Goal: Transaction & Acquisition: Purchase product/service

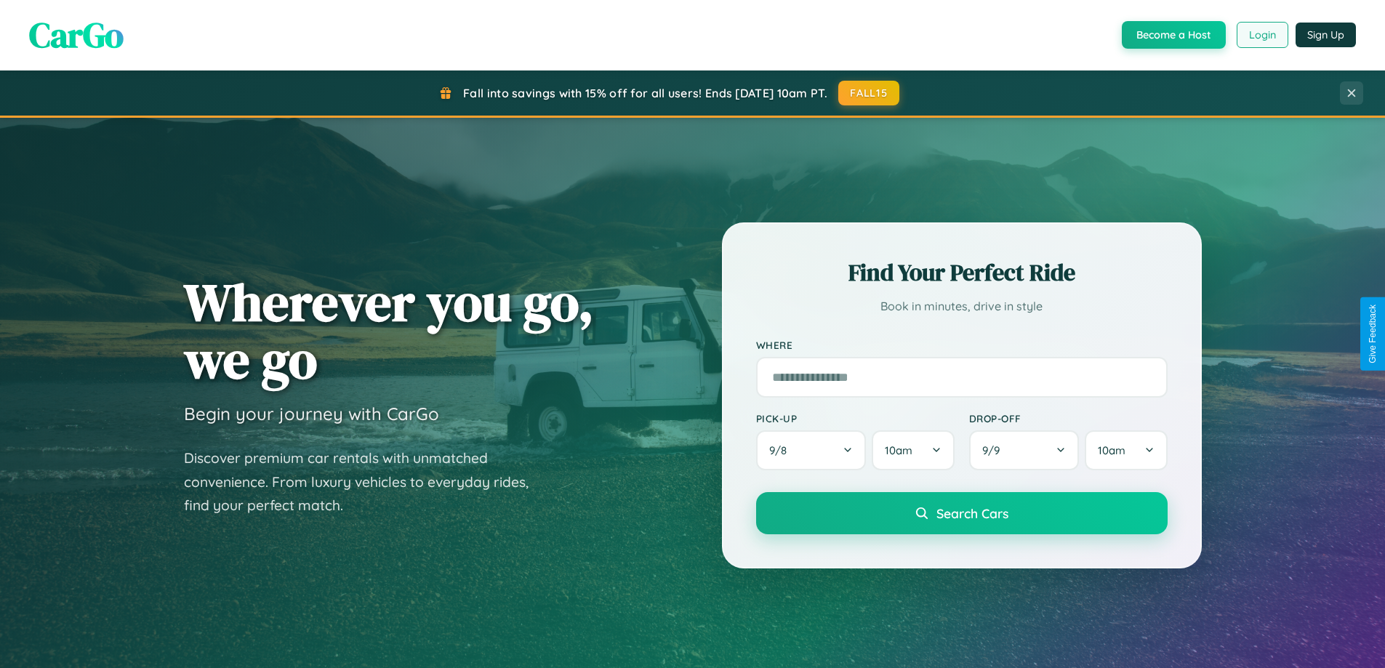
click at [1261, 35] on button "Login" at bounding box center [1263, 35] width 52 height 26
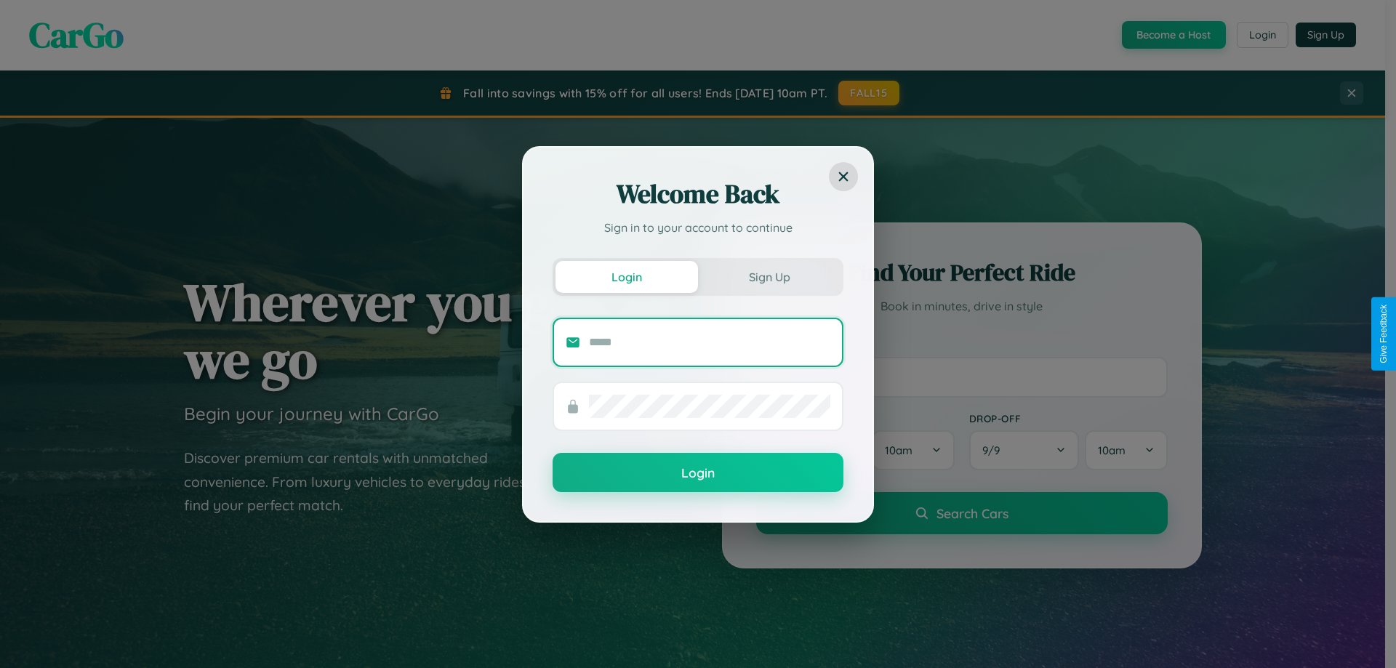
click at [710, 342] on input "text" at bounding box center [709, 342] width 241 height 23
type input "**********"
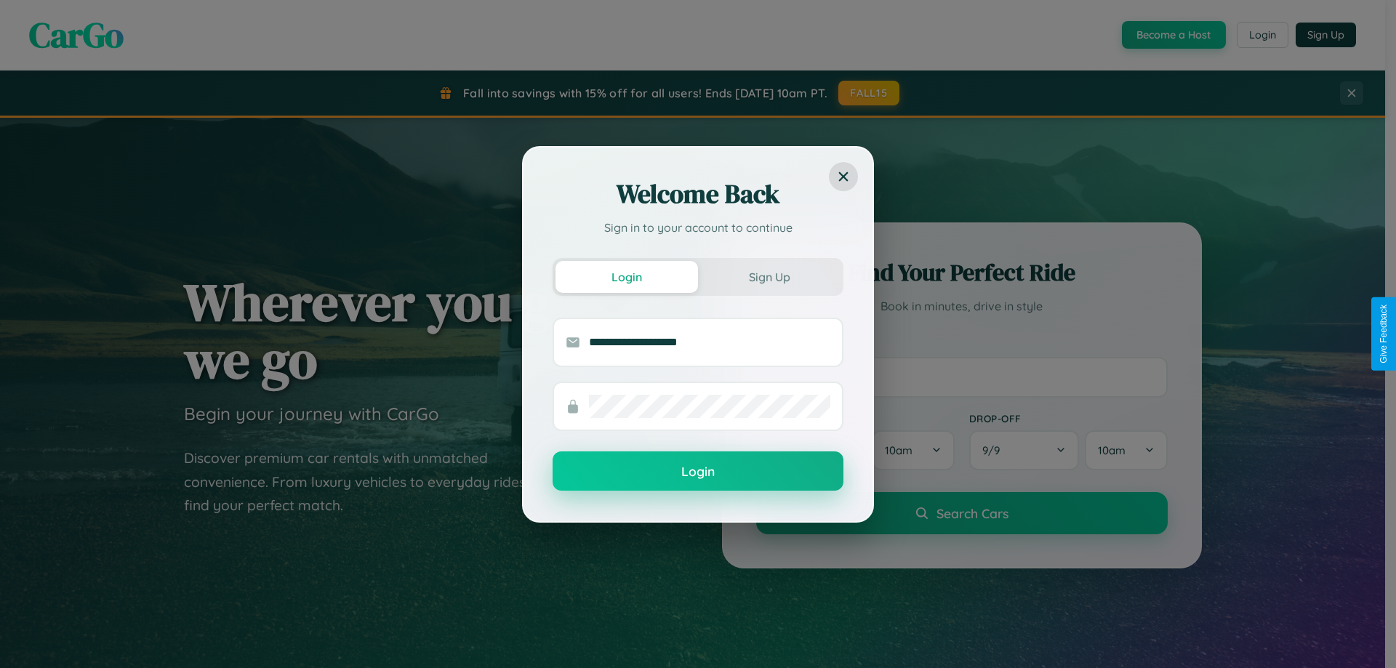
click at [698, 472] on button "Login" at bounding box center [698, 470] width 291 height 39
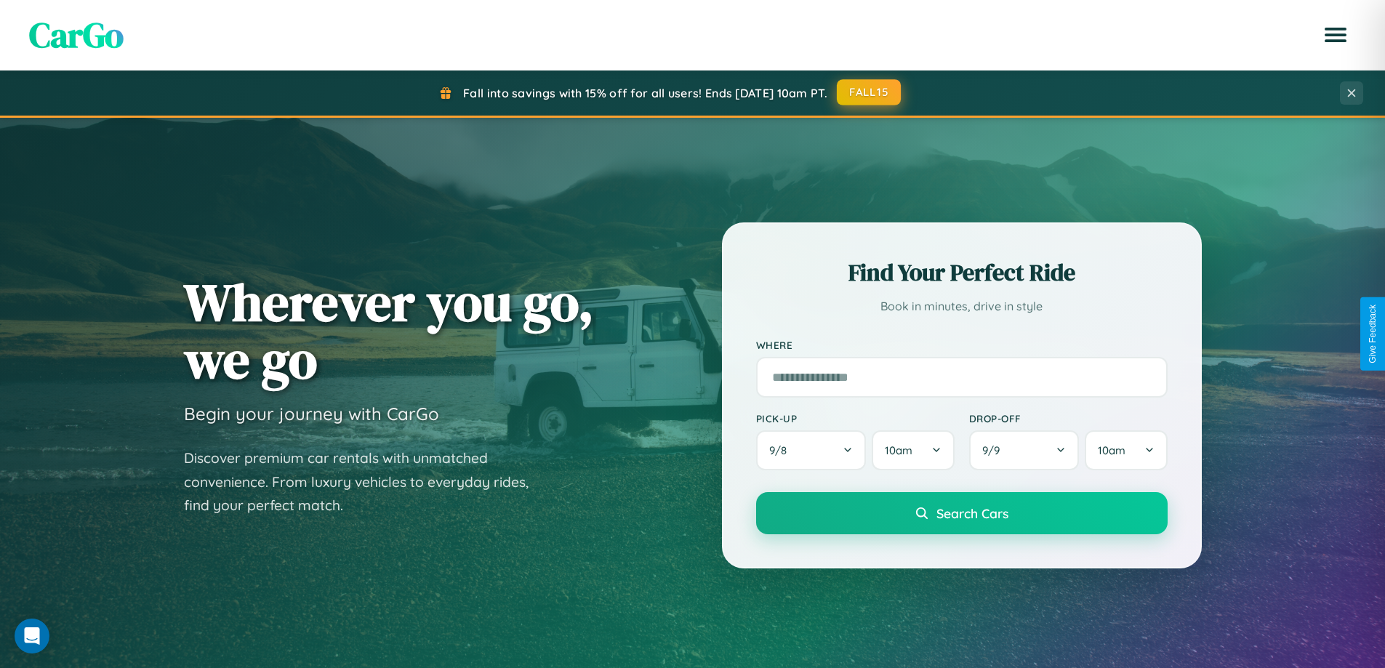
click at [870, 92] on button "FALL15" at bounding box center [869, 92] width 64 height 26
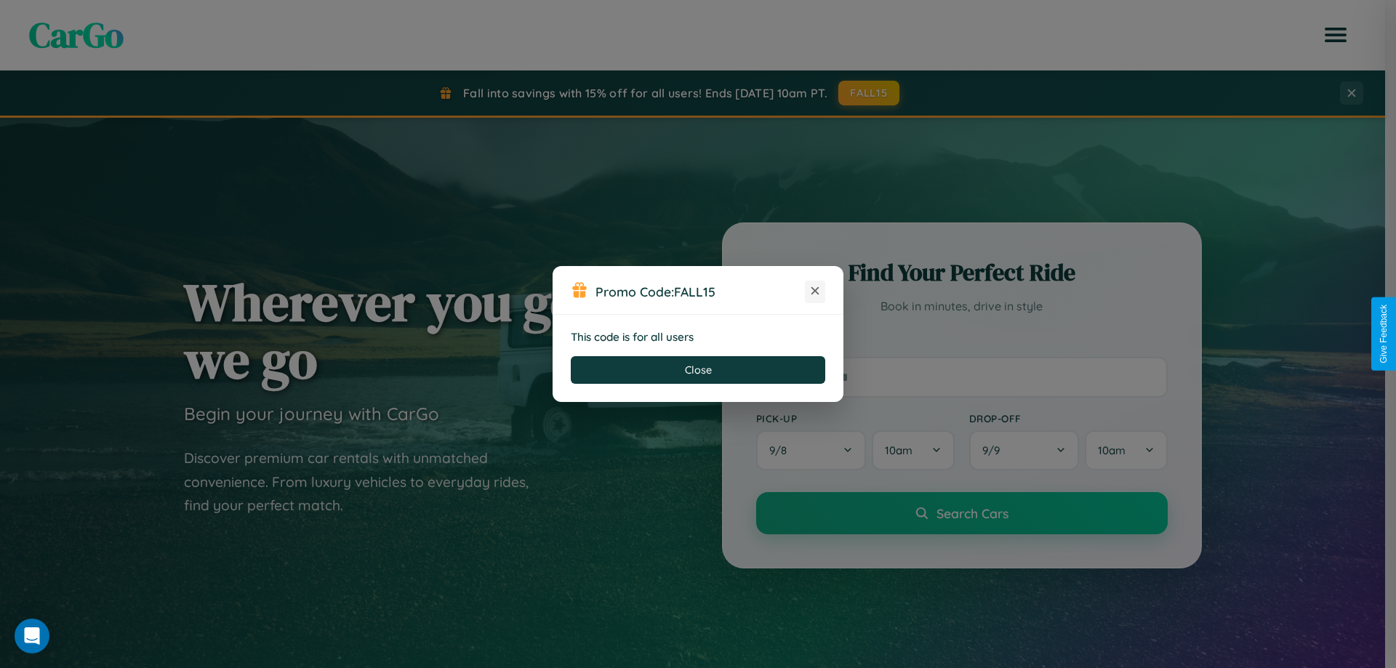
click at [815, 292] on icon at bounding box center [815, 291] width 15 height 15
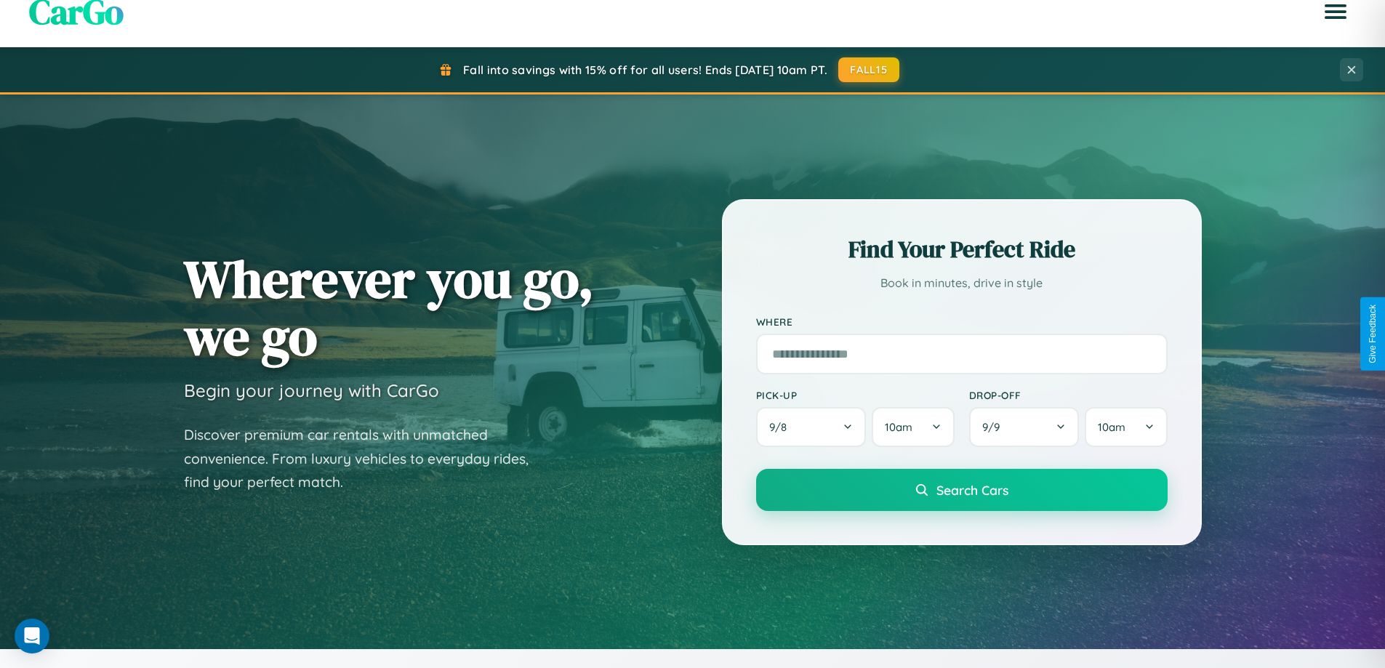
scroll to position [43, 0]
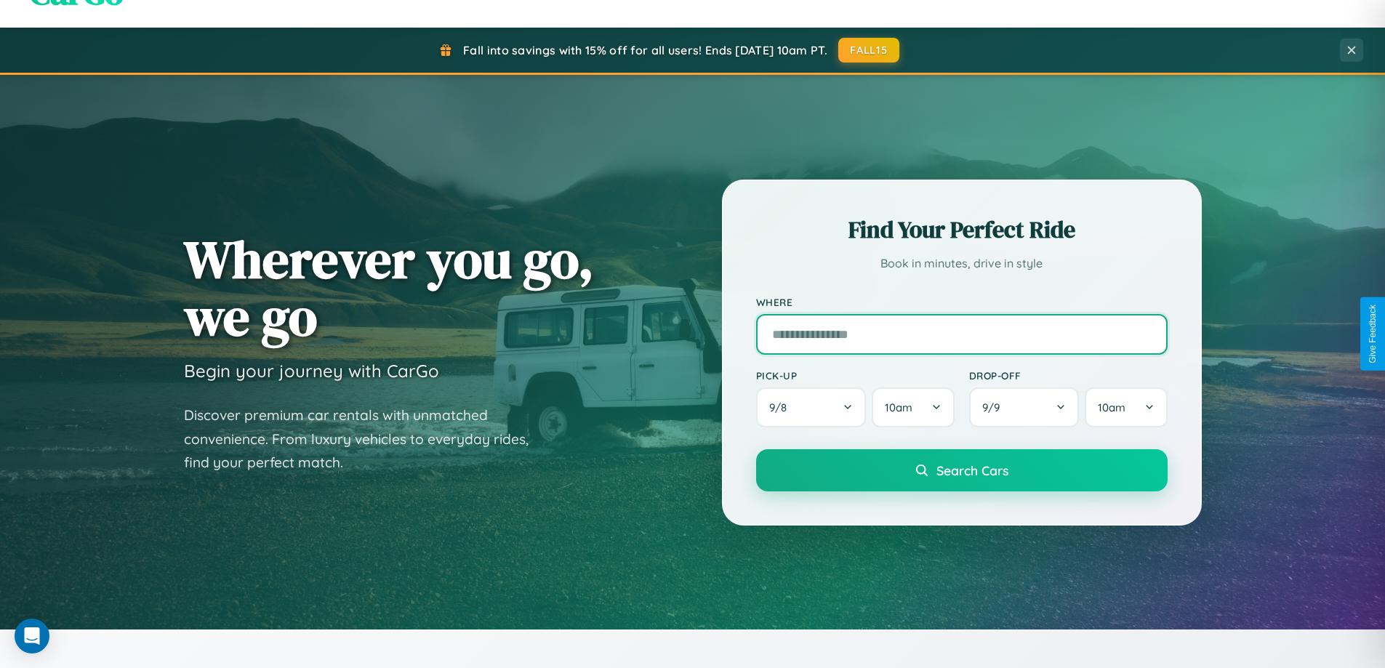
click at [961, 334] on input "text" at bounding box center [961, 334] width 411 height 41
type input "********"
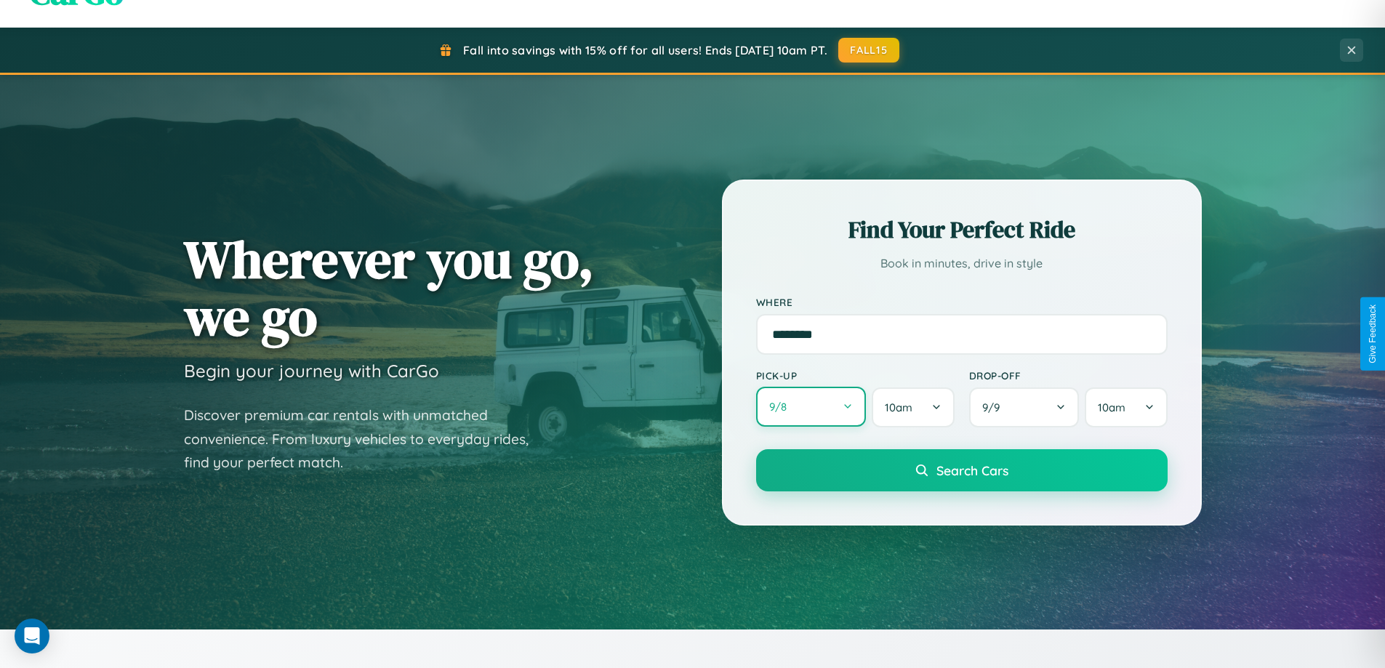
click at [811, 407] on button "9 / 8" at bounding box center [811, 407] width 111 height 40
select select "*"
select select "****"
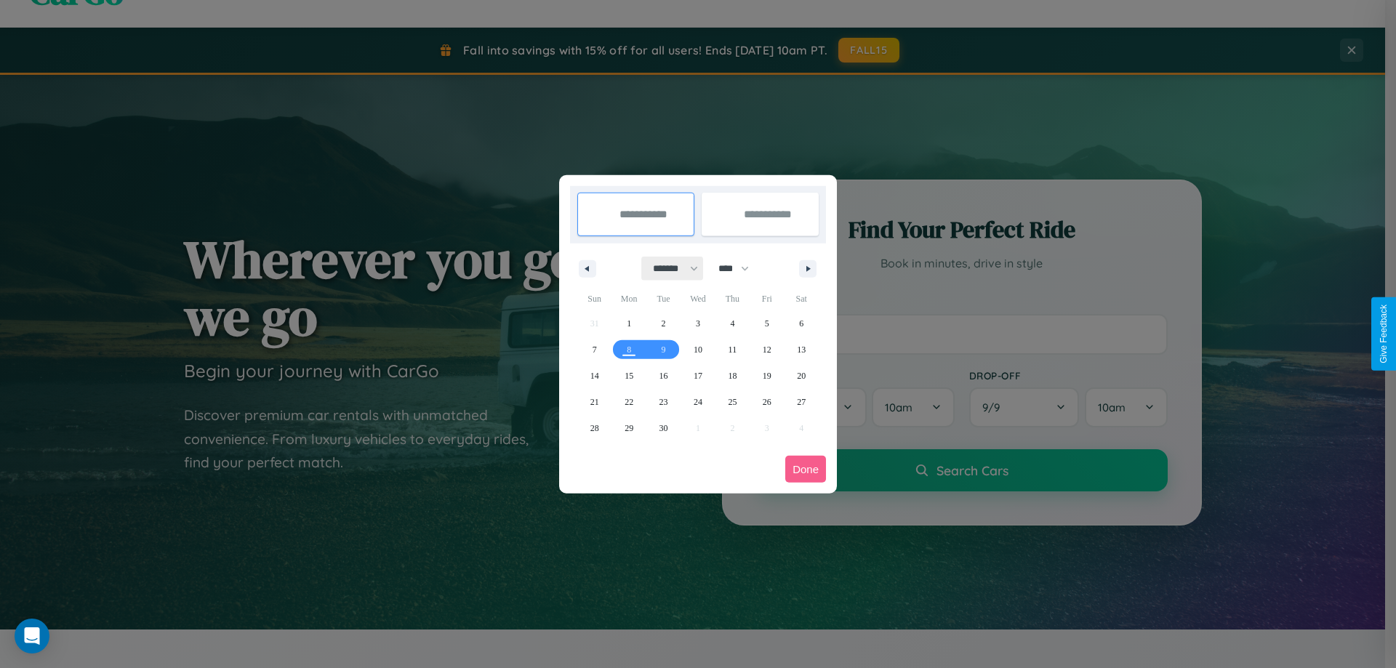
drag, startPoint x: 669, startPoint y: 268, endPoint x: 698, endPoint y: 292, distance: 37.2
click at [669, 268] on select "******* ******** ***** ***** *** **** **** ****** ********* ******* ******** **…" at bounding box center [673, 269] width 62 height 24
select select "*"
drag, startPoint x: 740, startPoint y: 268, endPoint x: 698, endPoint y: 292, distance: 48.2
click at [740, 268] on select "**** **** **** **** **** **** **** **** **** **** **** **** **** **** **** ****…" at bounding box center [733, 269] width 44 height 24
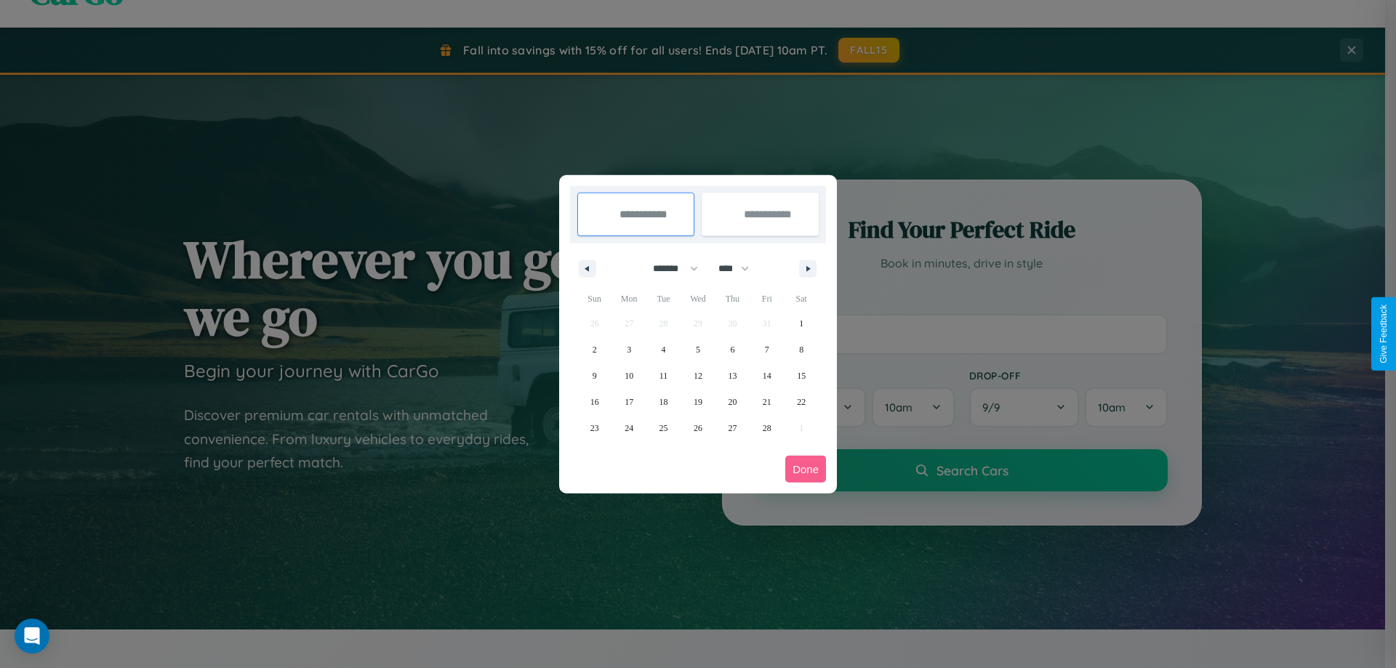
select select "****"
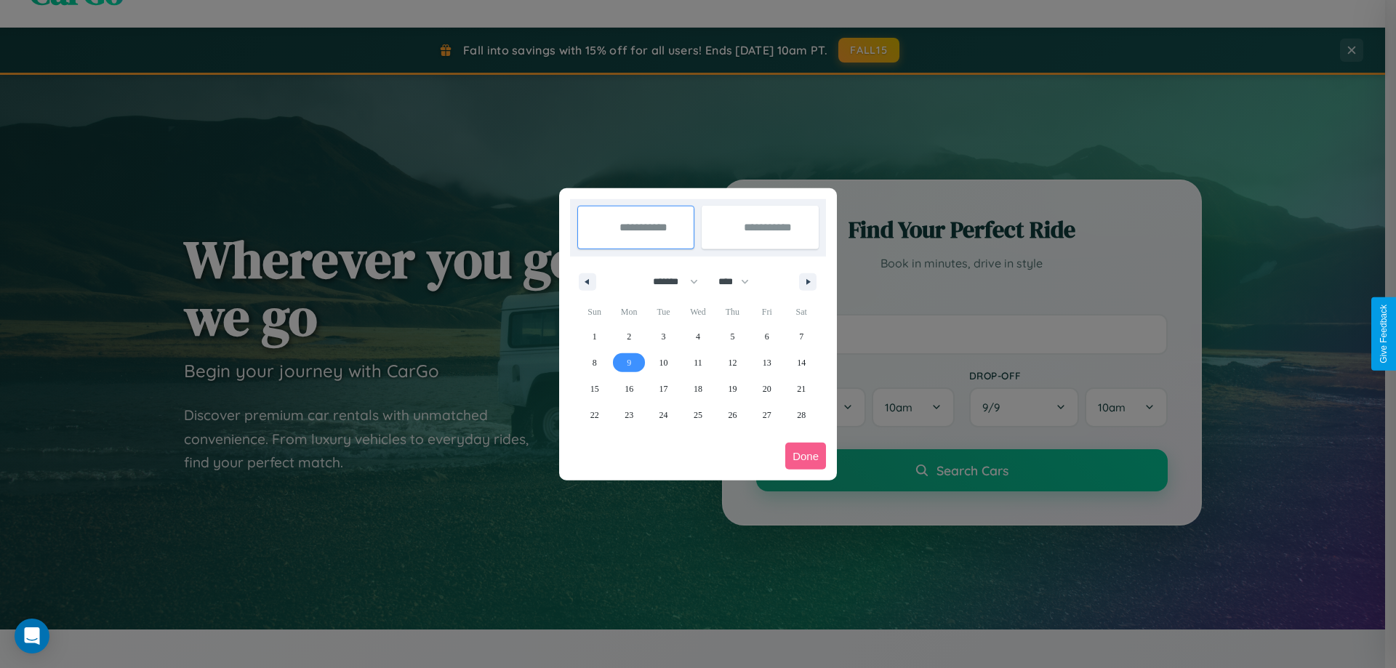
click at [629, 362] on span "9" at bounding box center [629, 363] width 4 height 26
type input "**********"
click at [801, 362] on span "14" at bounding box center [801, 363] width 9 height 26
type input "**********"
click at [806, 456] on button "Done" at bounding box center [805, 456] width 41 height 27
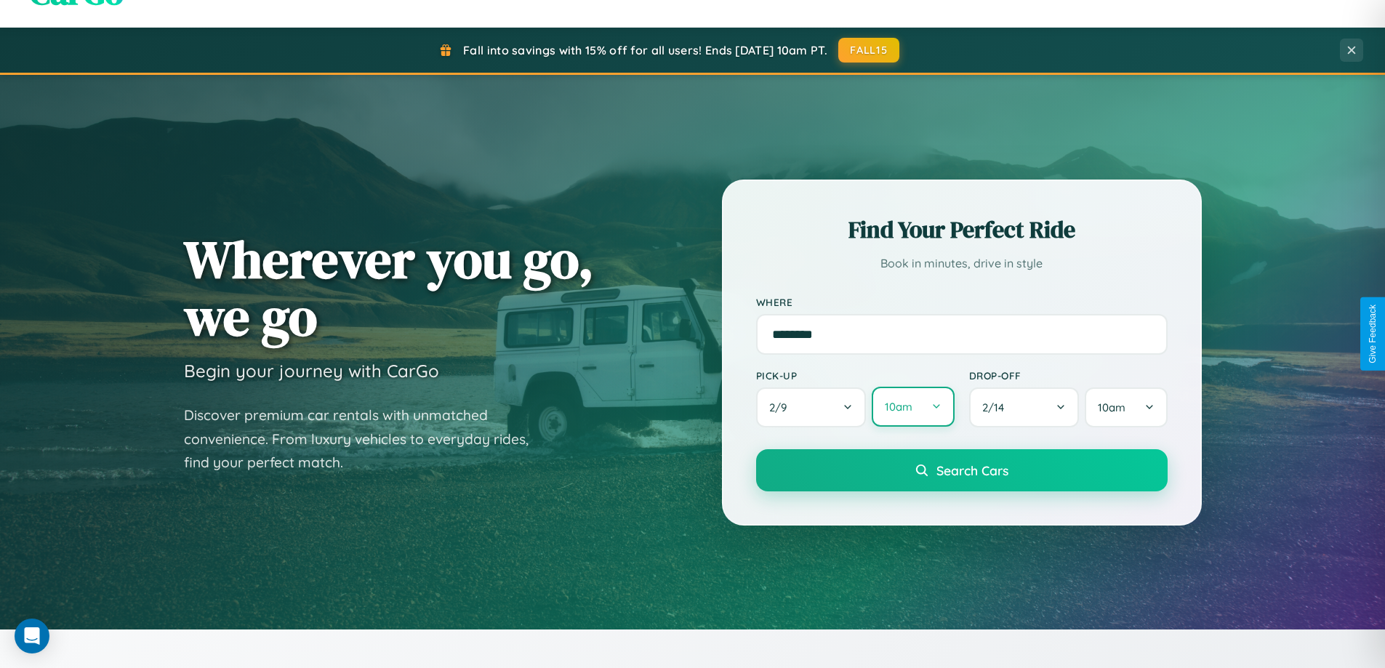
click at [912, 407] on button "10am" at bounding box center [913, 407] width 82 height 40
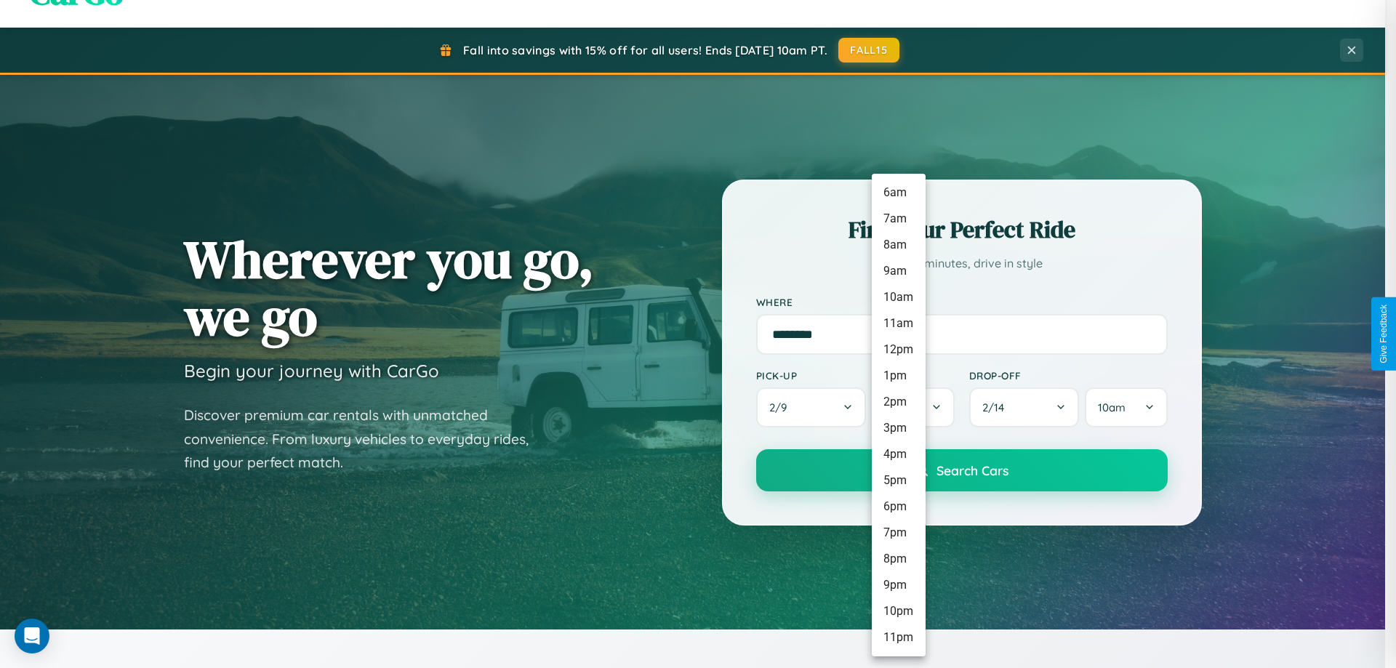
click at [898, 324] on li "11am" at bounding box center [899, 323] width 54 height 26
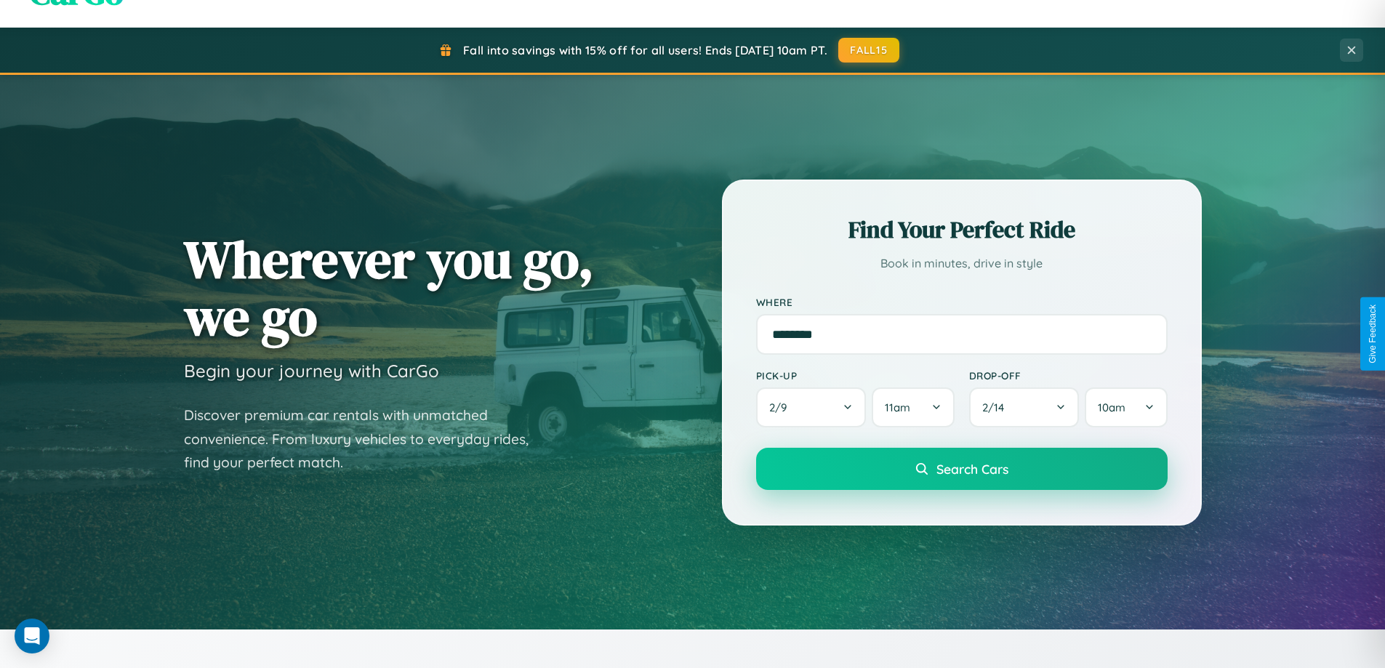
click at [961, 470] on span "Search Cars" at bounding box center [972, 469] width 72 height 16
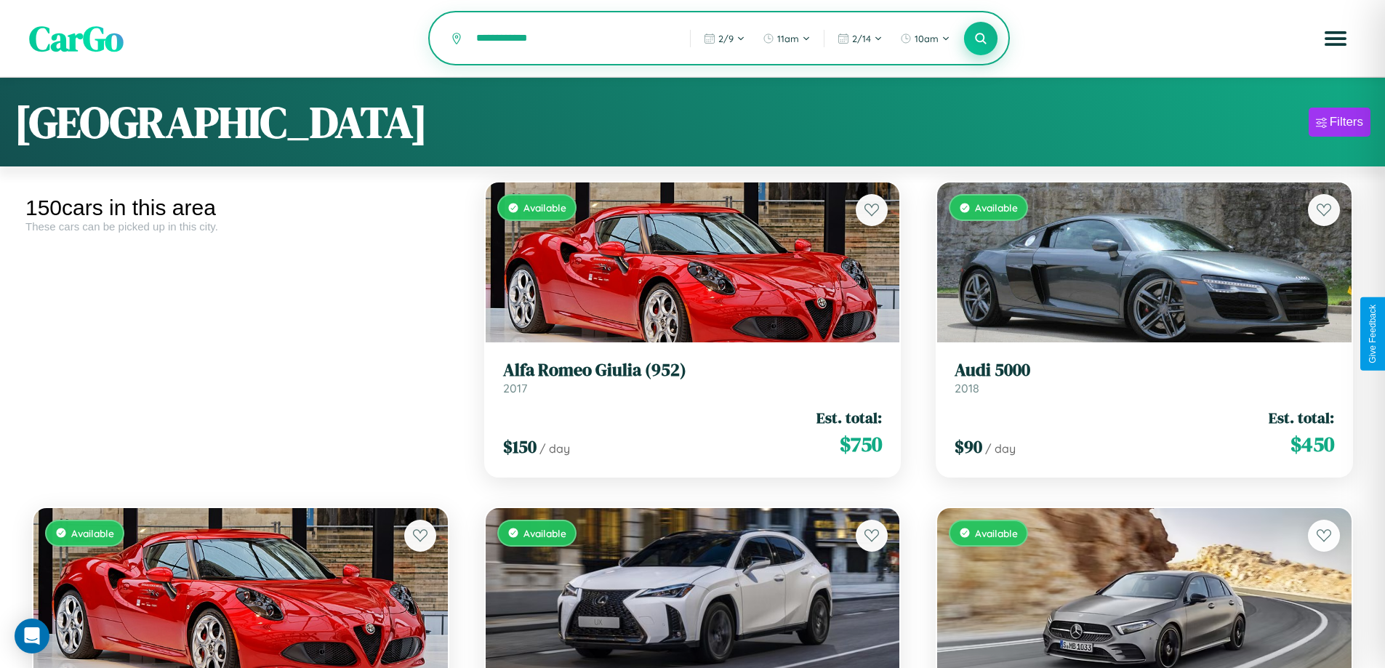
type input "**********"
click at [981, 39] on icon at bounding box center [981, 38] width 14 height 14
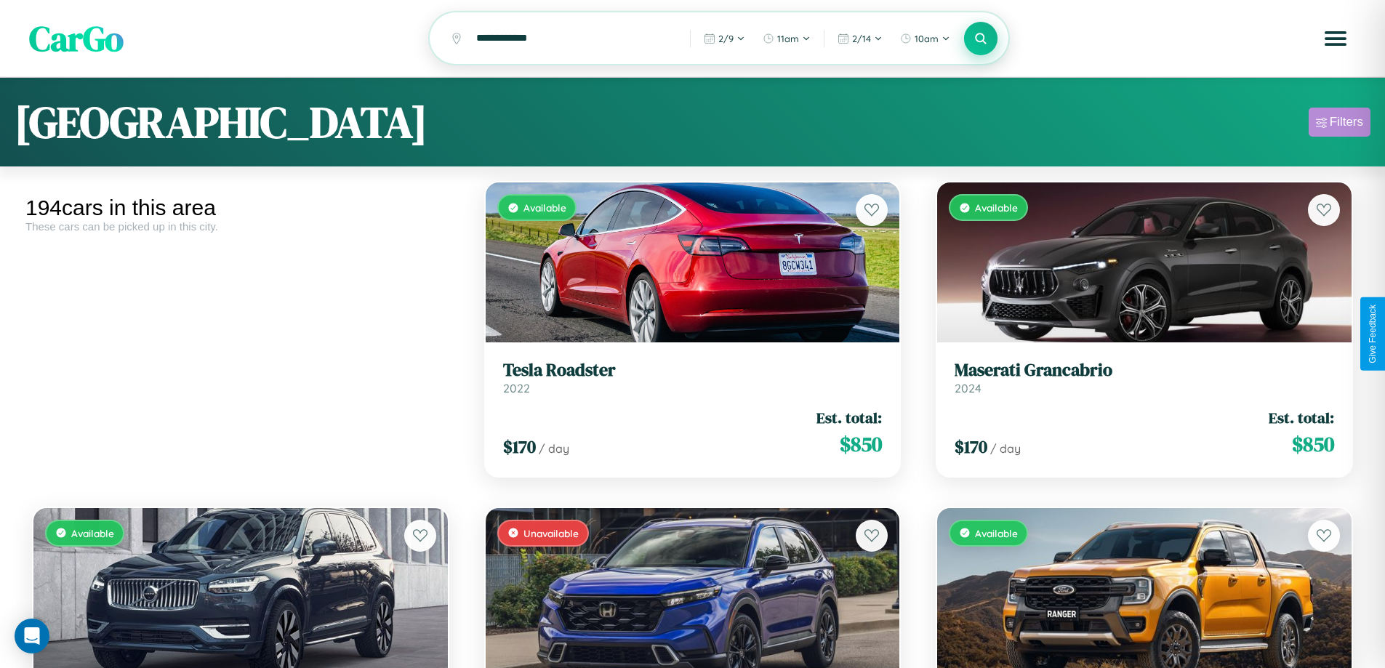
click at [1339, 124] on div "Filters" at bounding box center [1346, 122] width 33 height 15
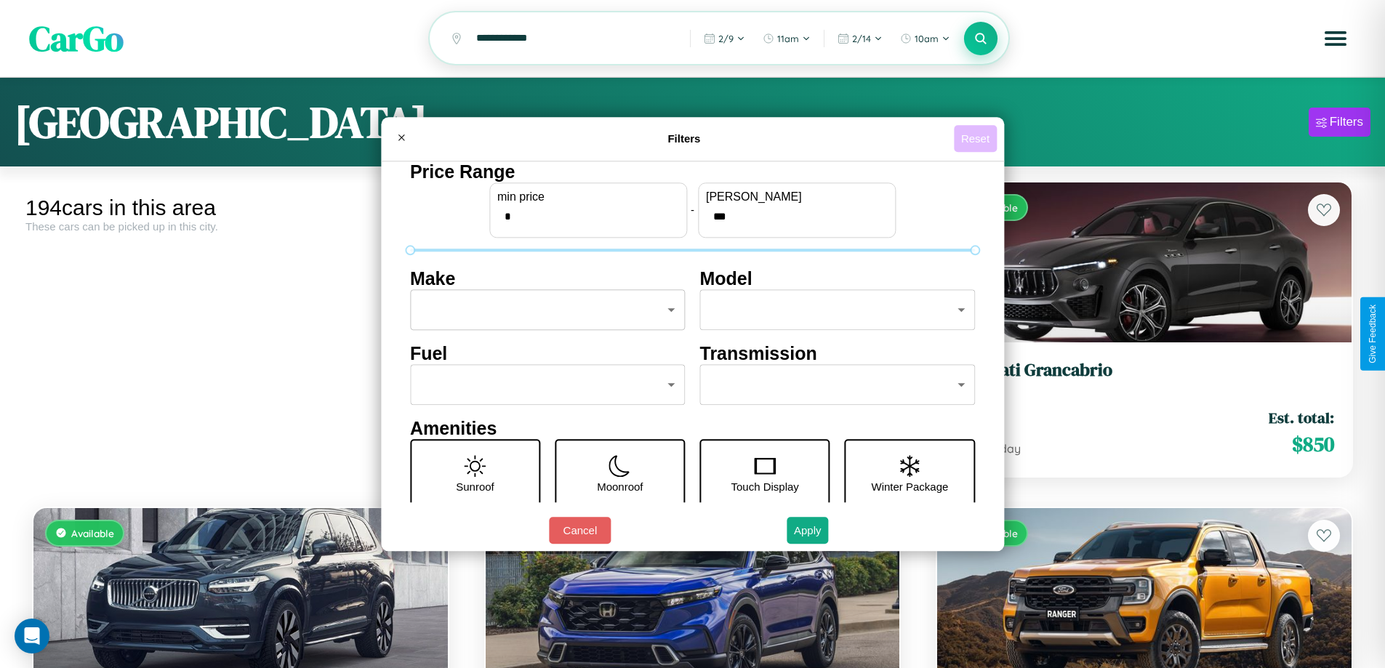
click at [977, 138] on button "Reset" at bounding box center [975, 138] width 43 height 27
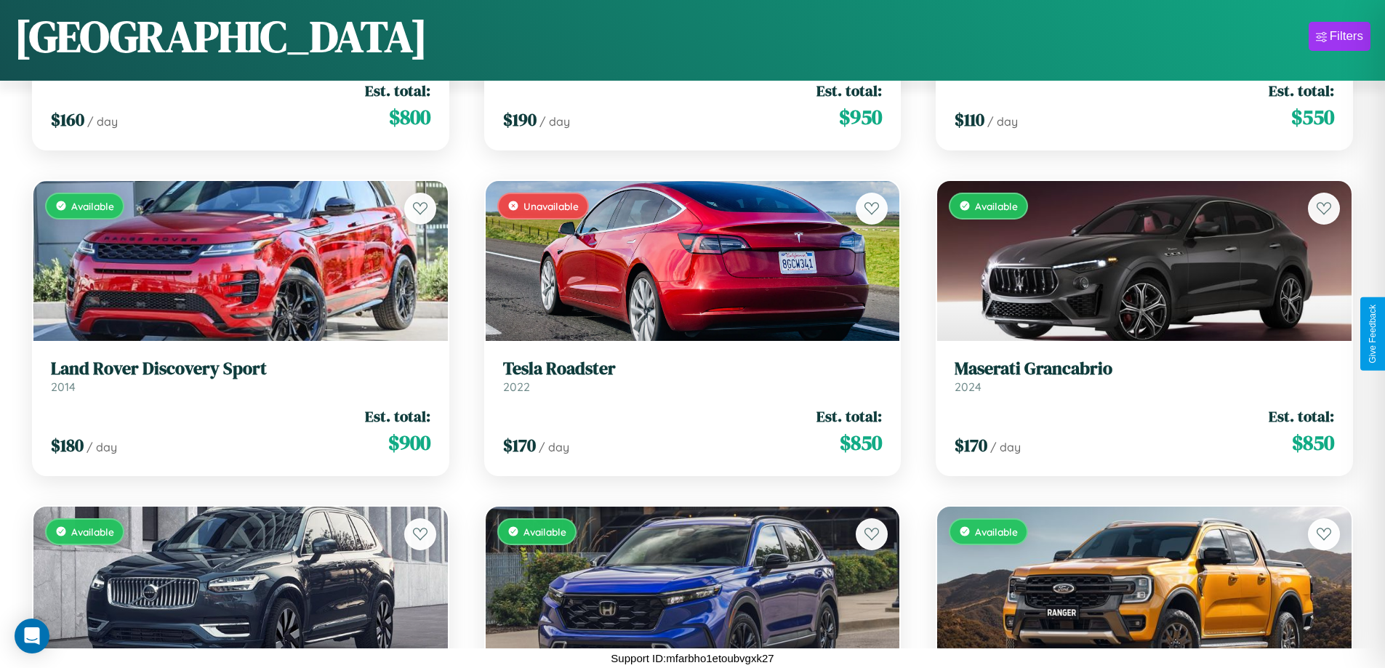
scroll to position [11925, 0]
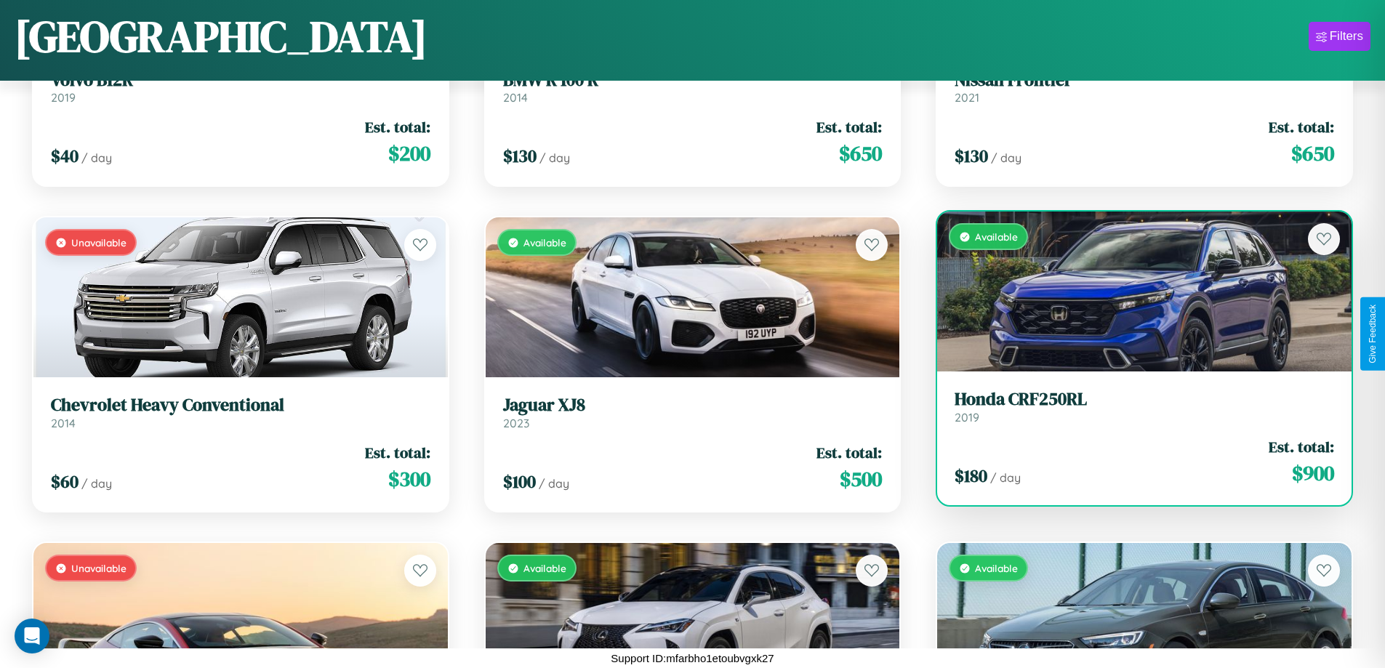
click at [1135, 406] on h3 "Honda CRF250RL" at bounding box center [1145, 399] width 380 height 21
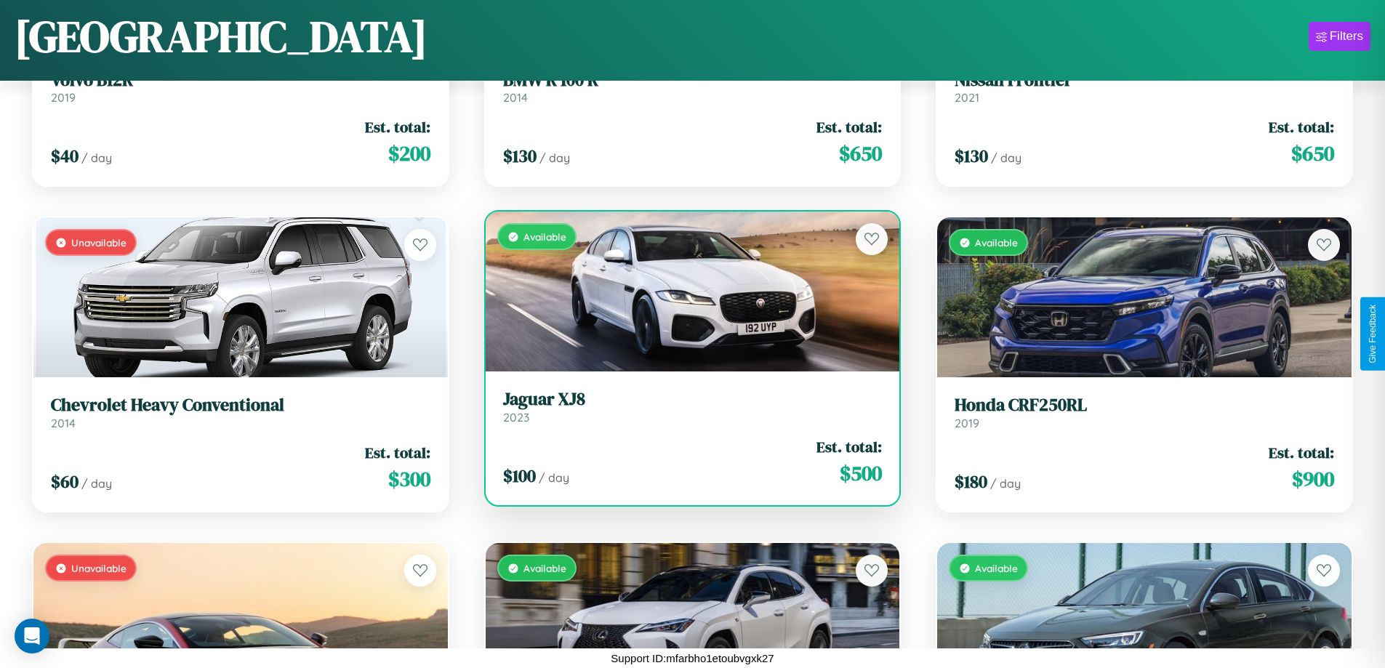
scroll to position [4762, 0]
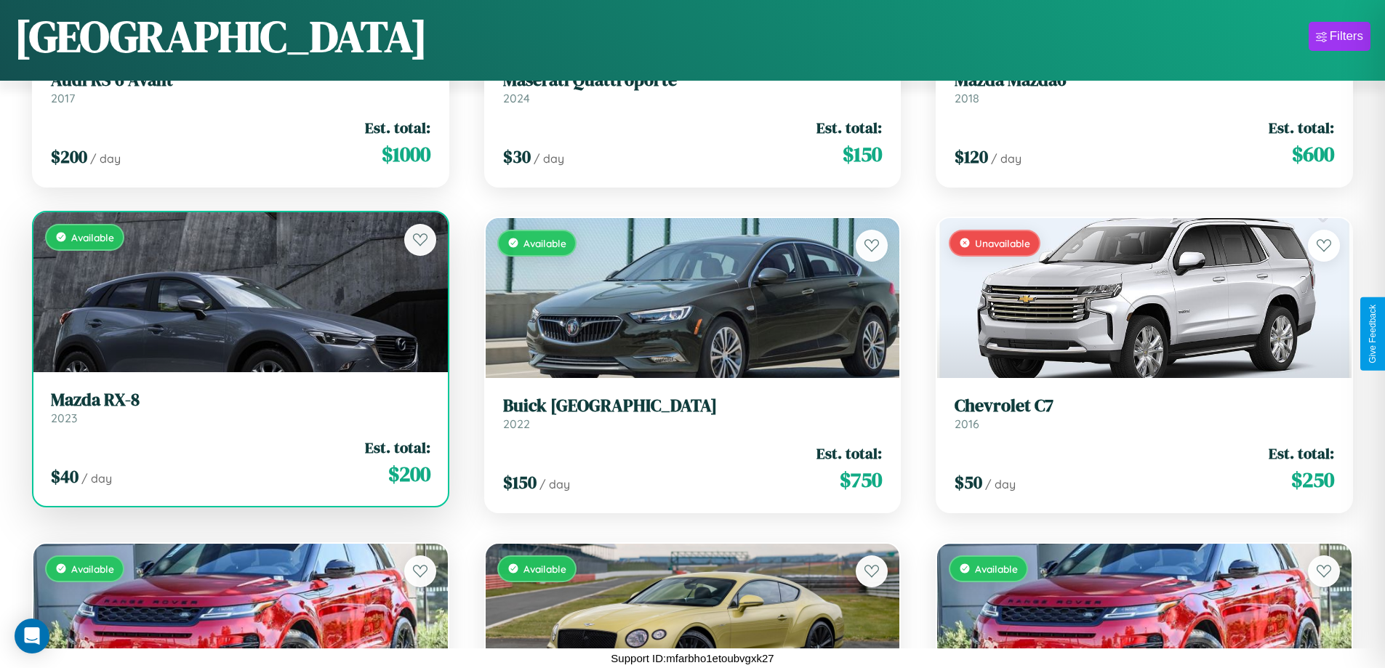
click at [238, 407] on h3 "Mazda RX-8" at bounding box center [241, 400] width 380 height 21
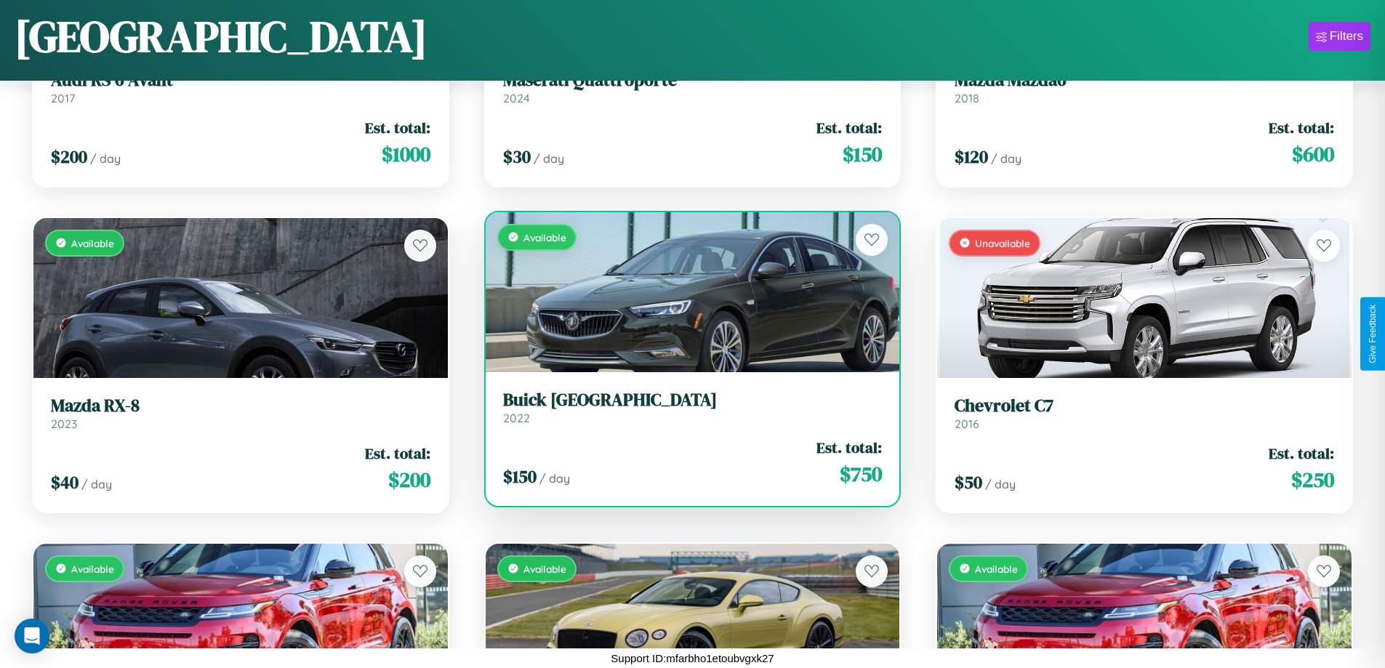
scroll to position [3460, 0]
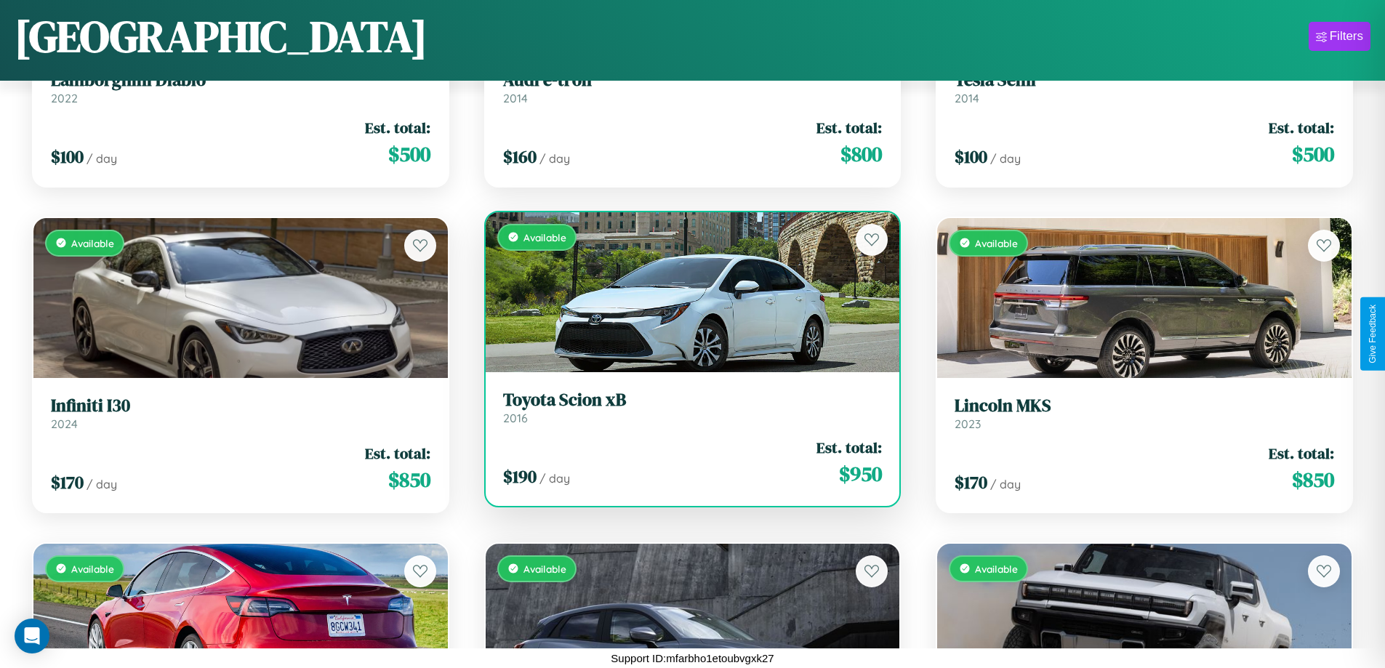
click at [686, 292] on div "Available" at bounding box center [693, 292] width 414 height 160
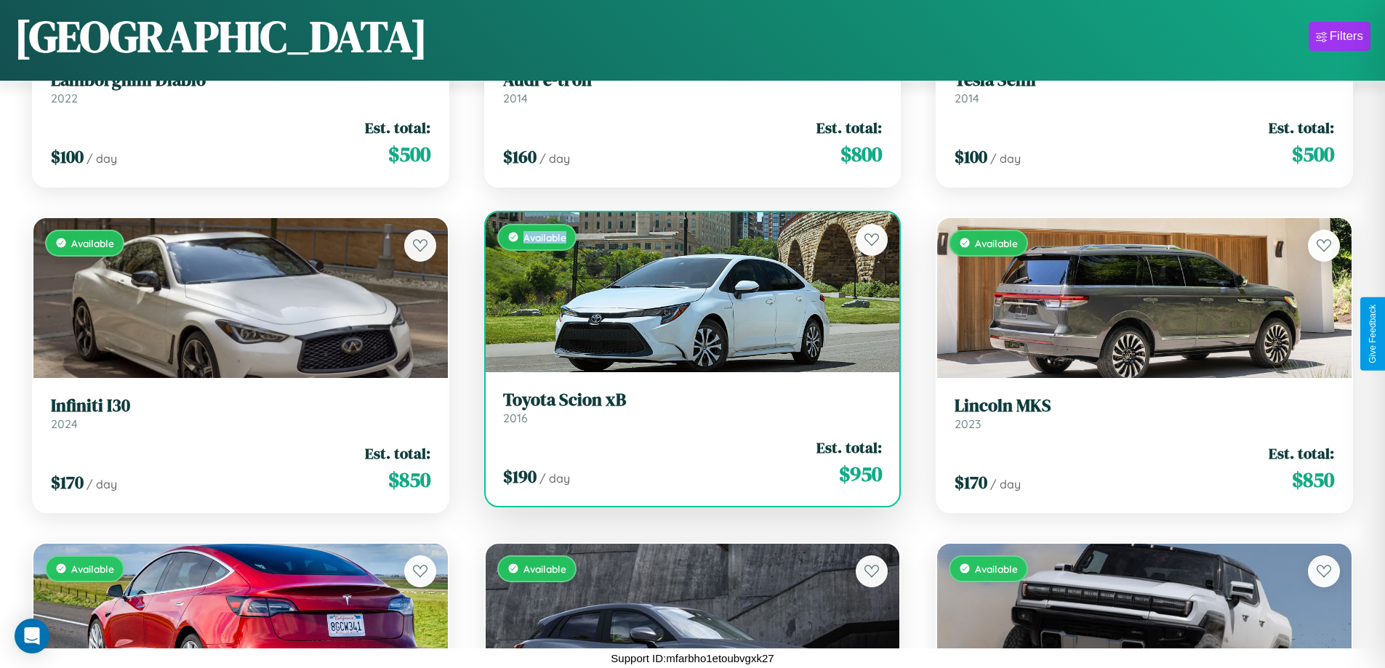
click at [686, 292] on div "Available" at bounding box center [693, 292] width 414 height 160
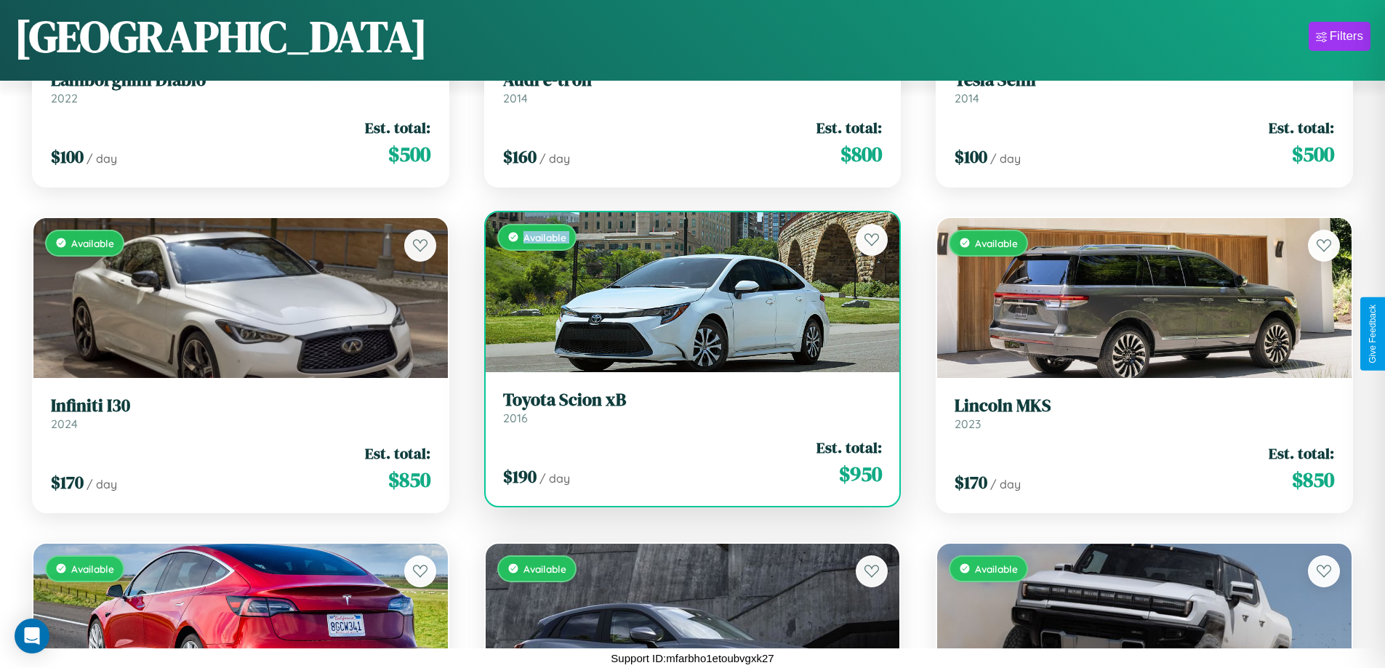
click at [686, 292] on div "Available" at bounding box center [693, 292] width 414 height 160
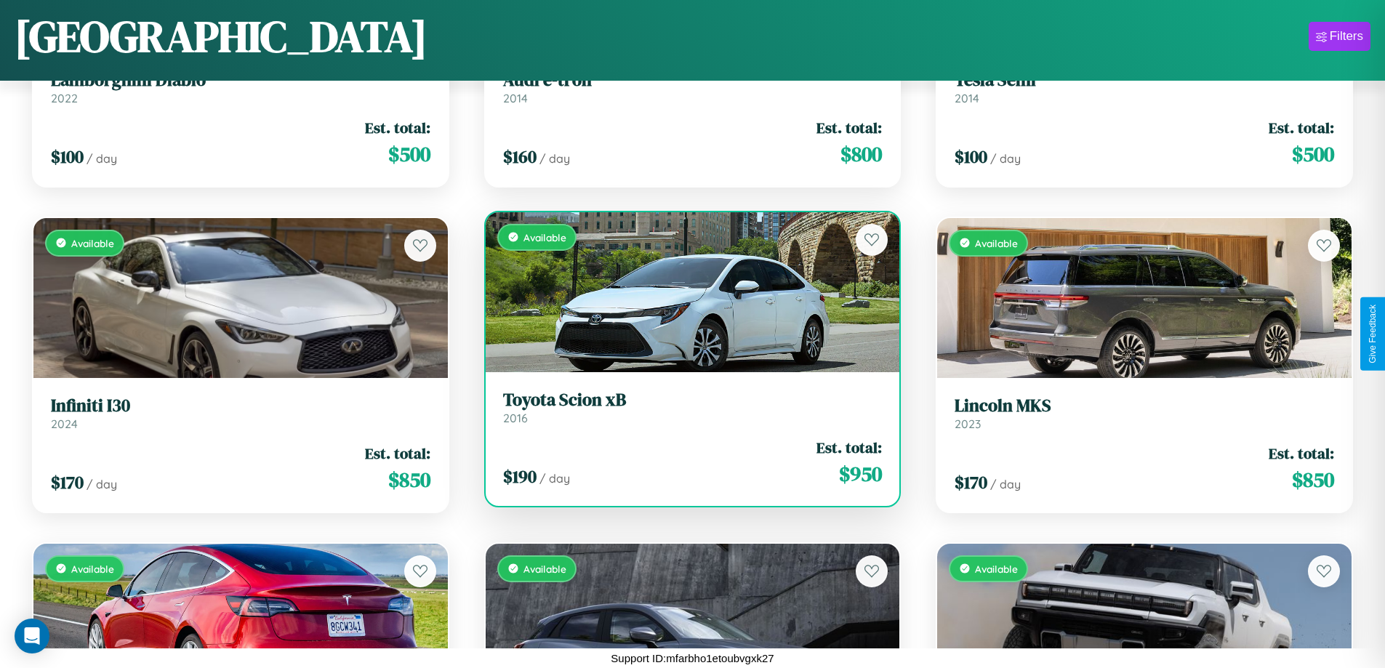
click at [686, 292] on div "Available" at bounding box center [693, 292] width 414 height 160
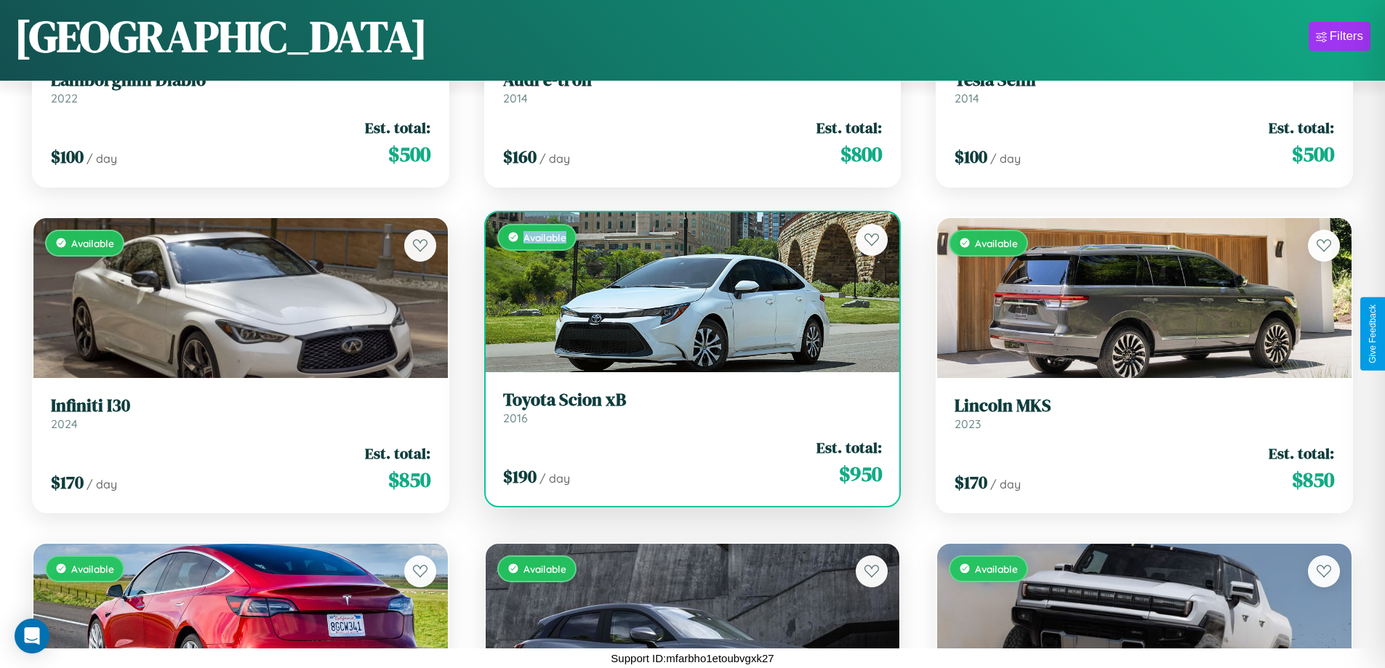
click at [686, 292] on div "Available" at bounding box center [693, 292] width 414 height 160
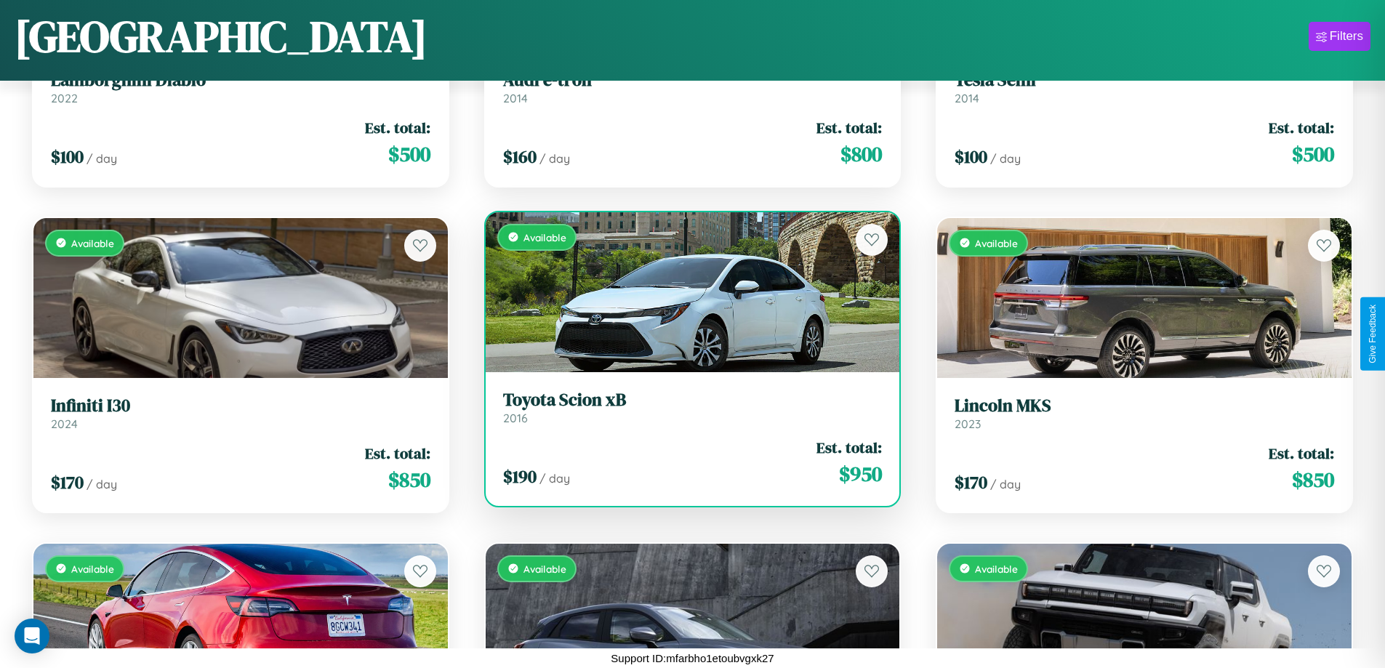
click at [686, 407] on h3 "Toyota Scion xB" at bounding box center [693, 400] width 380 height 21
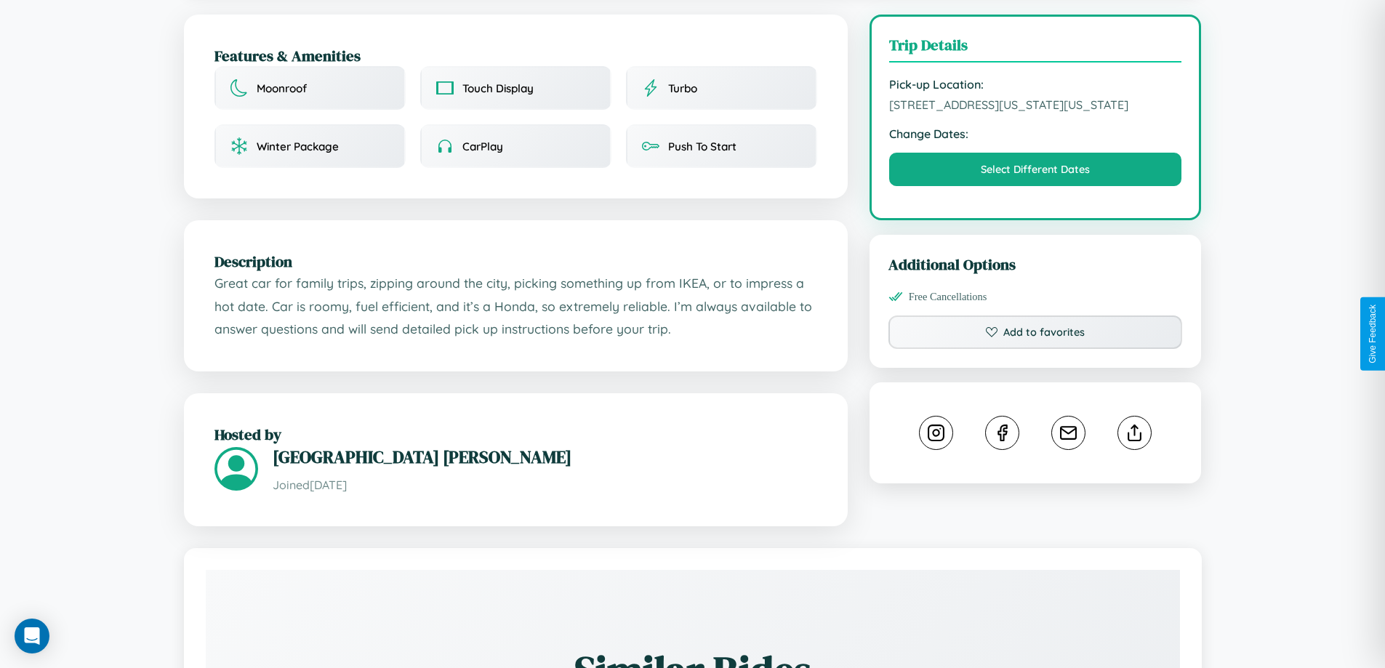
scroll to position [392, 0]
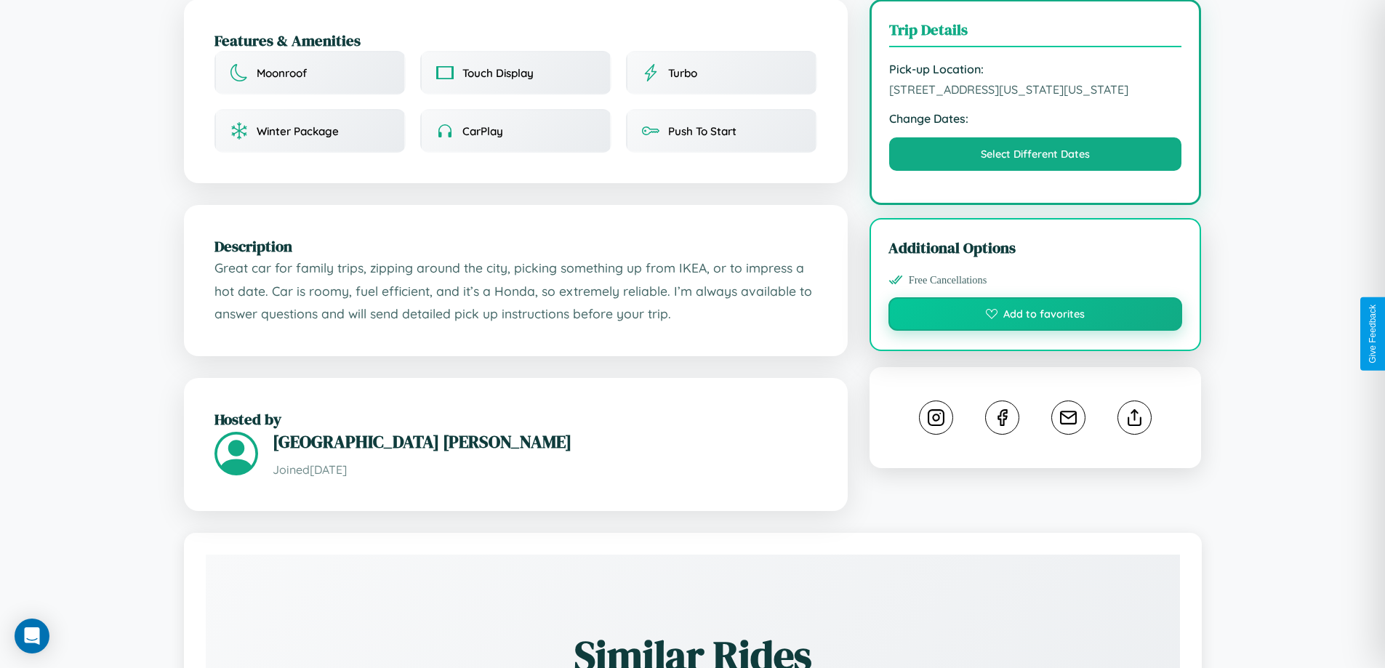
click at [1035, 331] on button "Add to favorites" at bounding box center [1035, 313] width 294 height 33
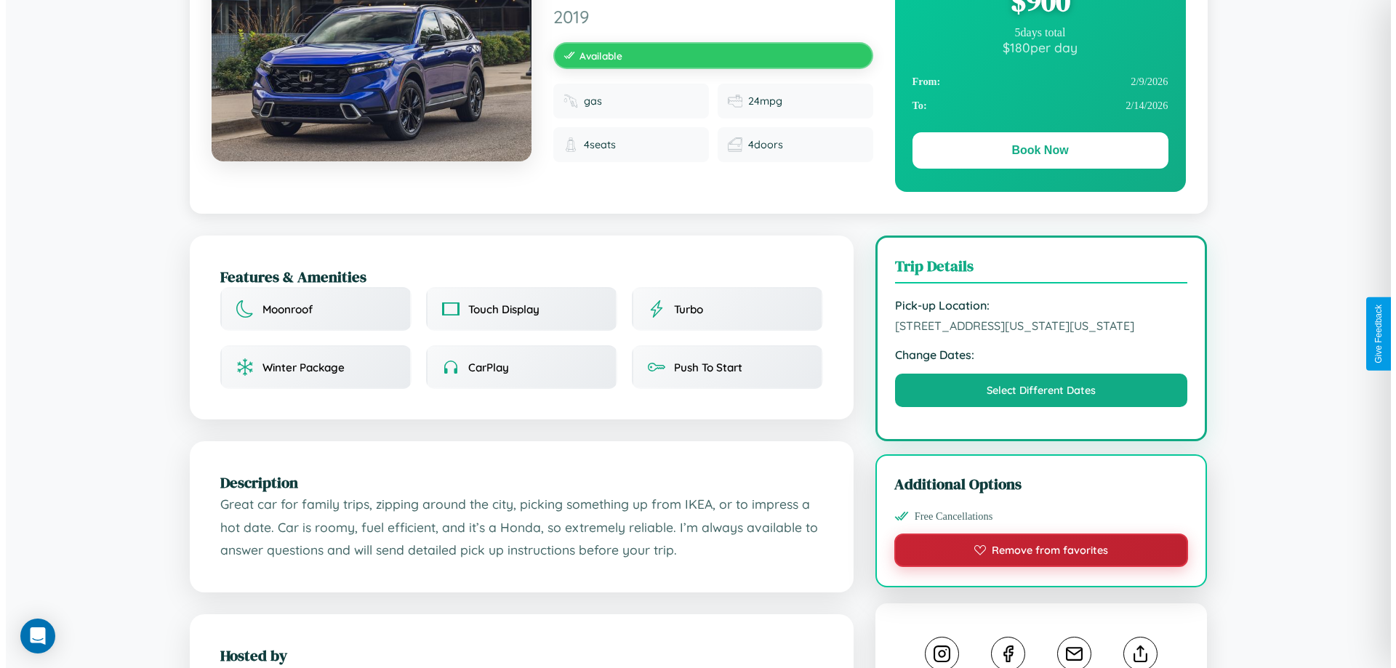
scroll to position [0, 0]
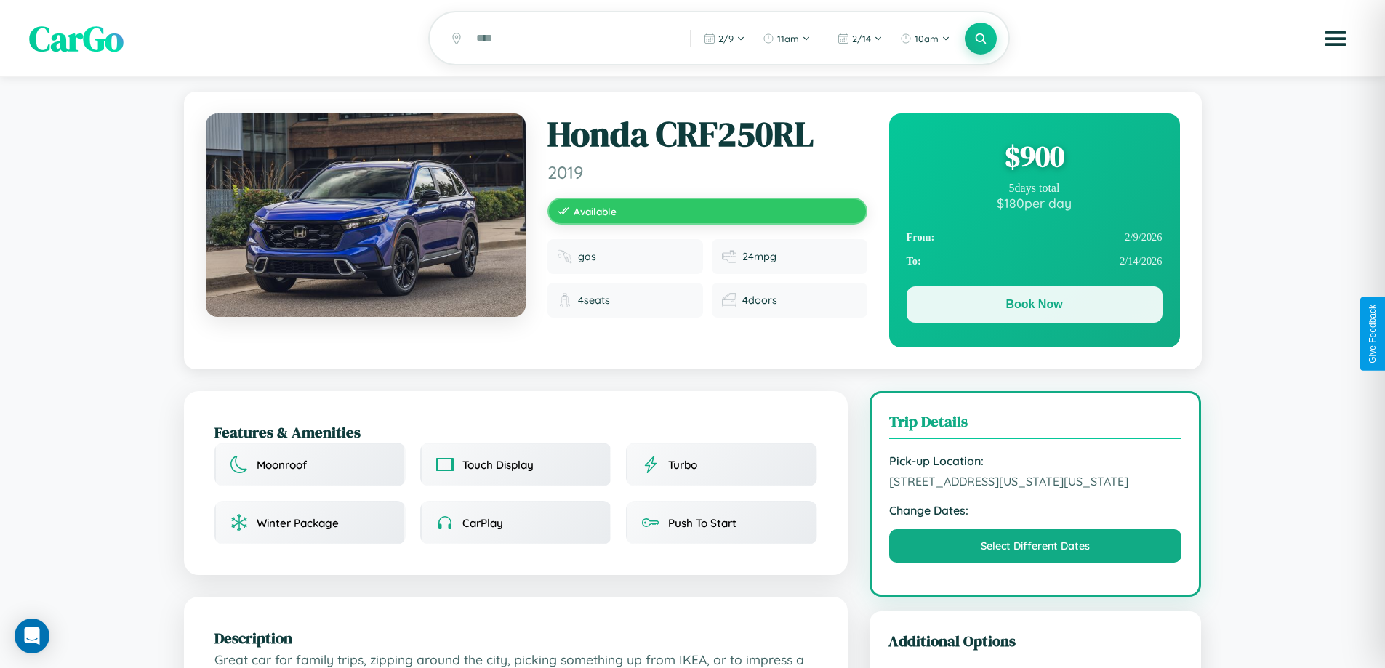
click at [1034, 307] on button "Book Now" at bounding box center [1035, 304] width 256 height 36
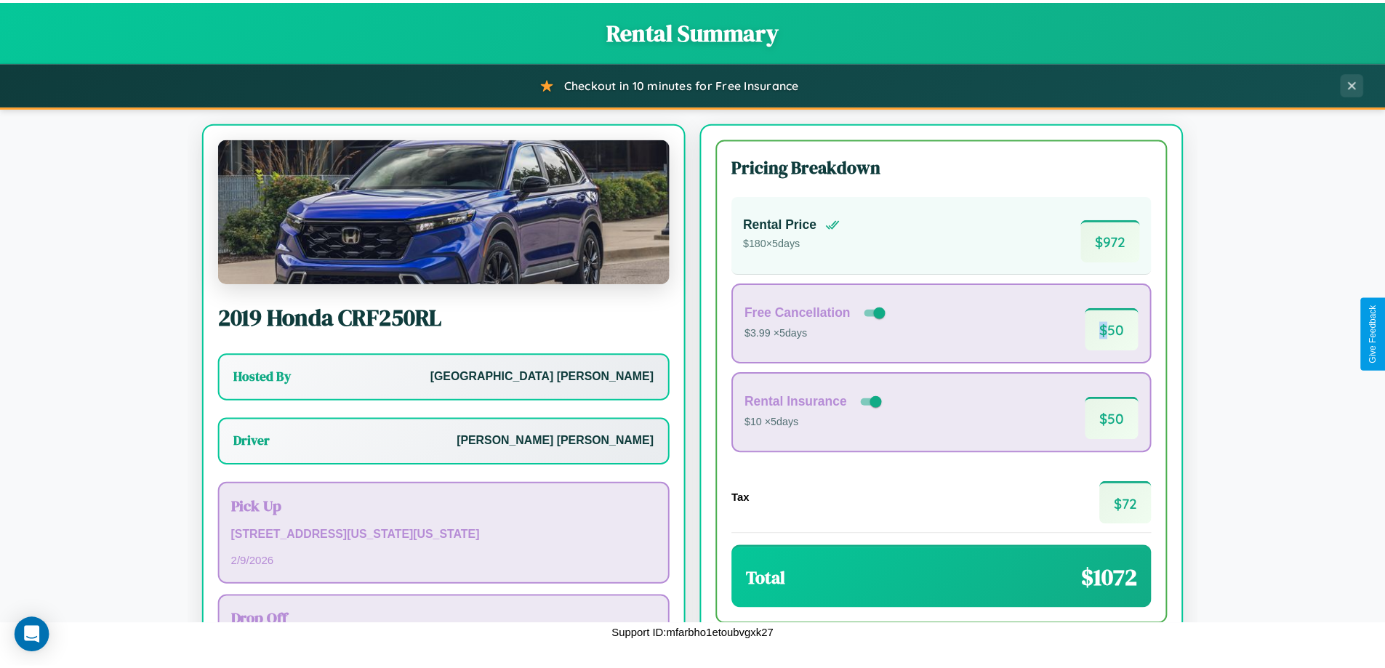
scroll to position [105, 0]
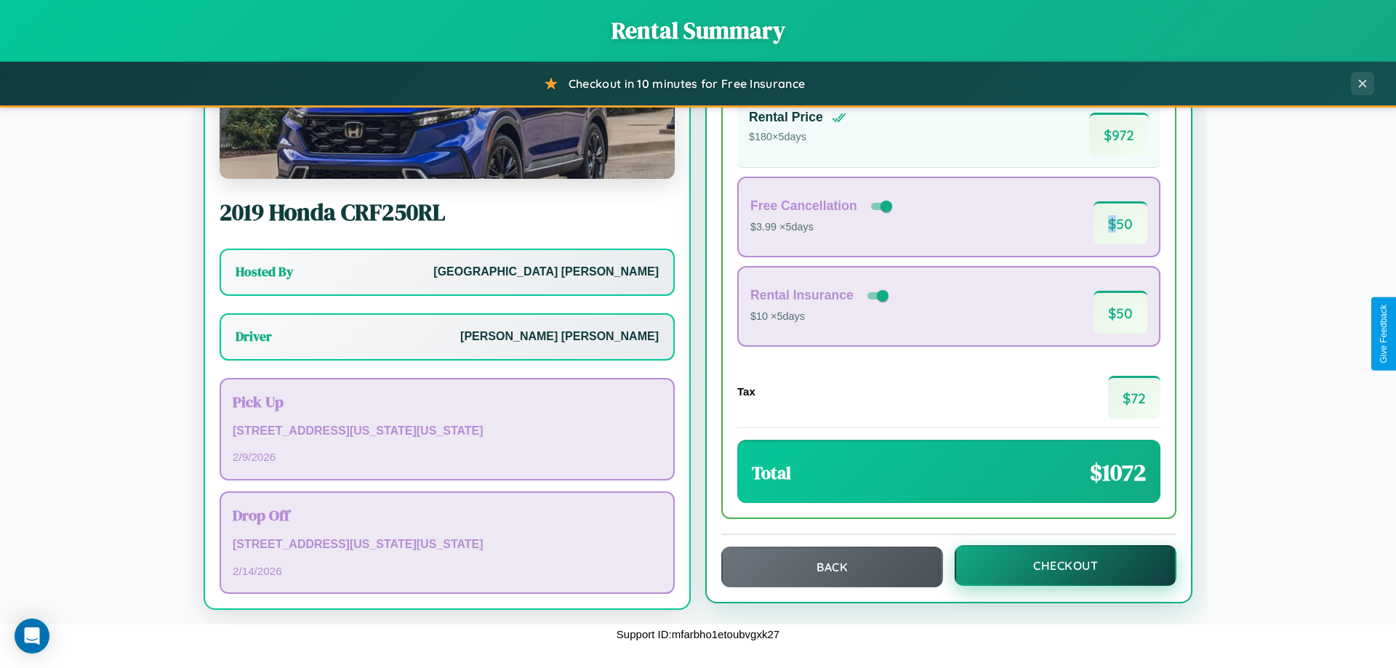
click at [1056, 566] on button "Checkout" at bounding box center [1066, 565] width 222 height 41
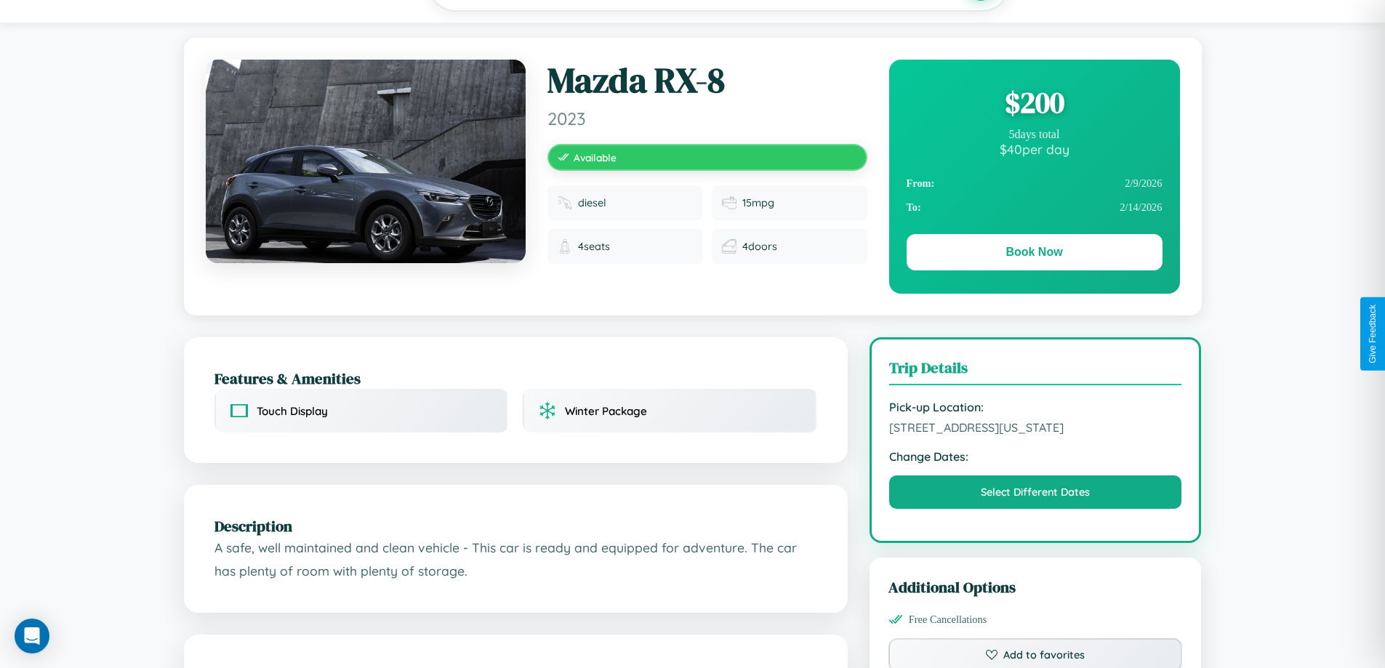
scroll to position [492, 0]
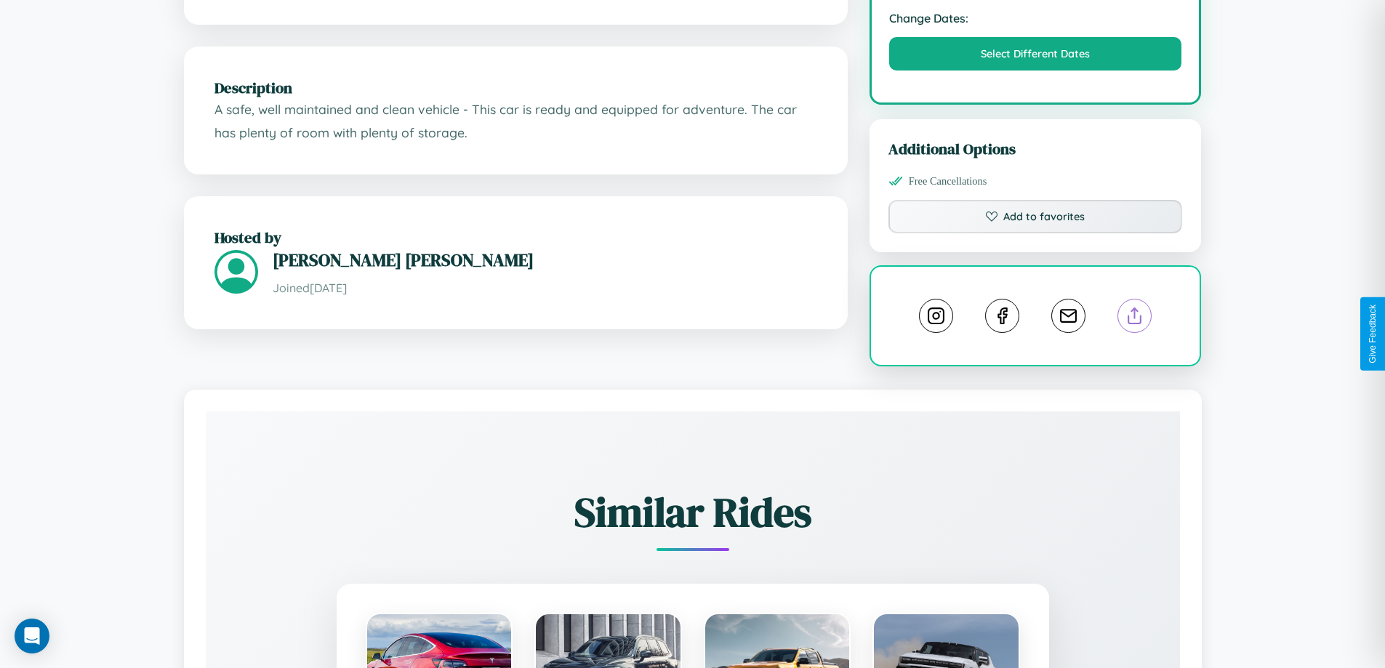
click at [1135, 318] on line at bounding box center [1135, 313] width 0 height 10
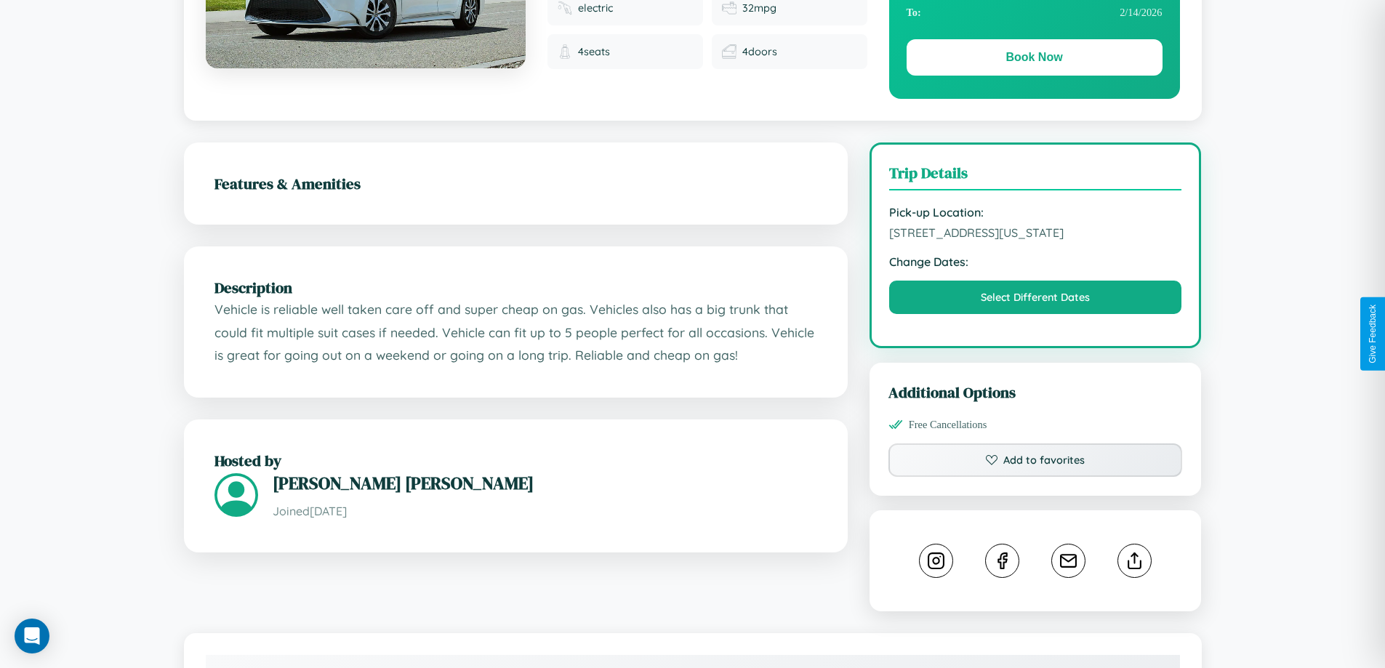
scroll to position [249, 0]
